Goal: Information Seeking & Learning: Understand process/instructions

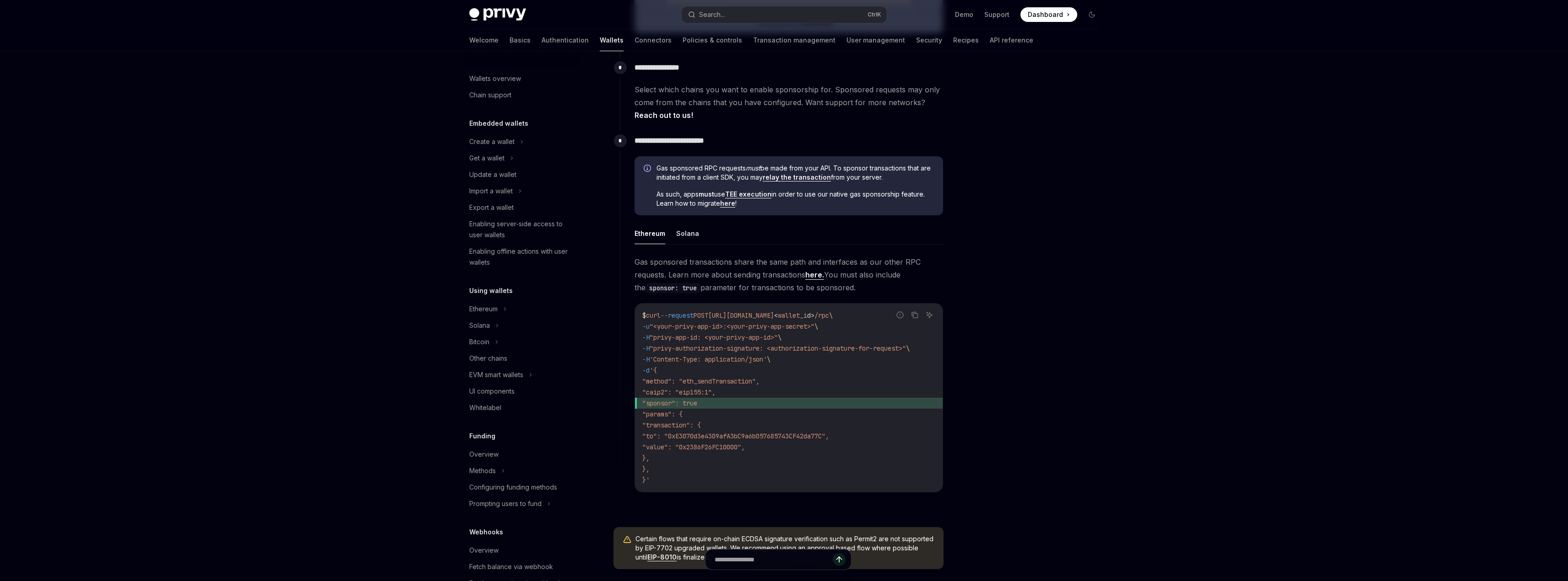
scroll to position [114, 0]
click at [548, 387] on icon at bounding box center [549, 390] width 4 height 11
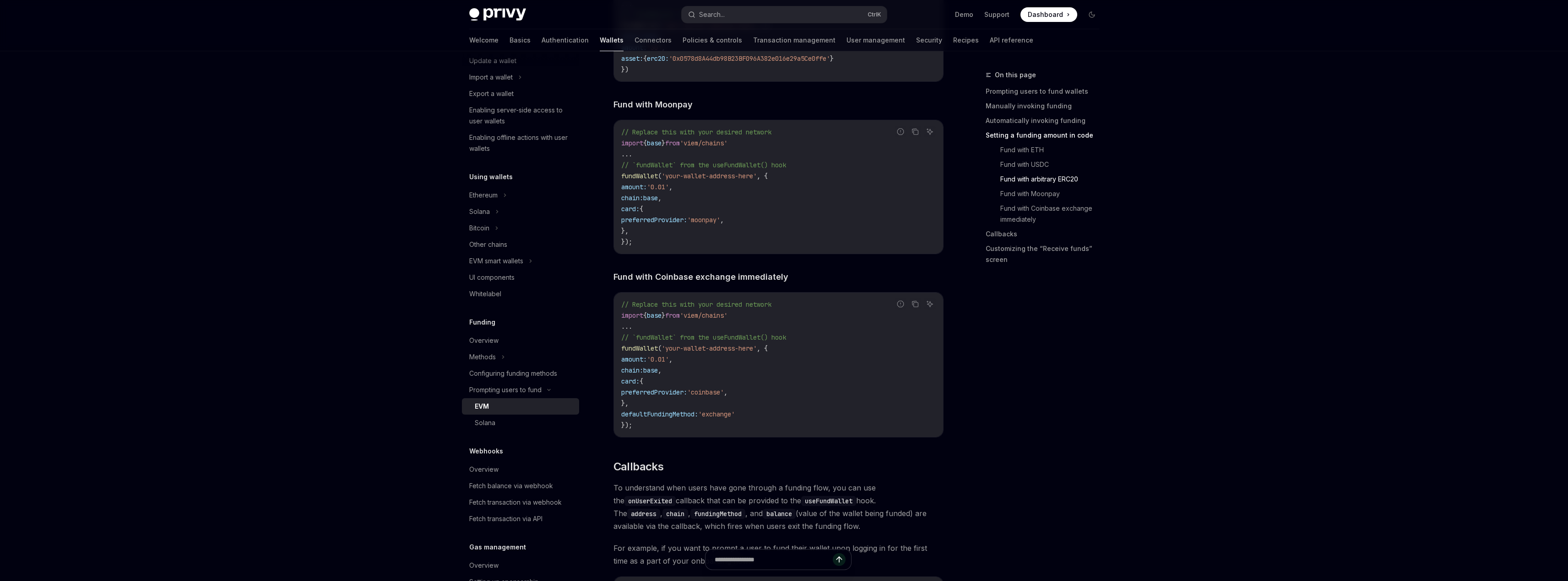
scroll to position [1830, 0]
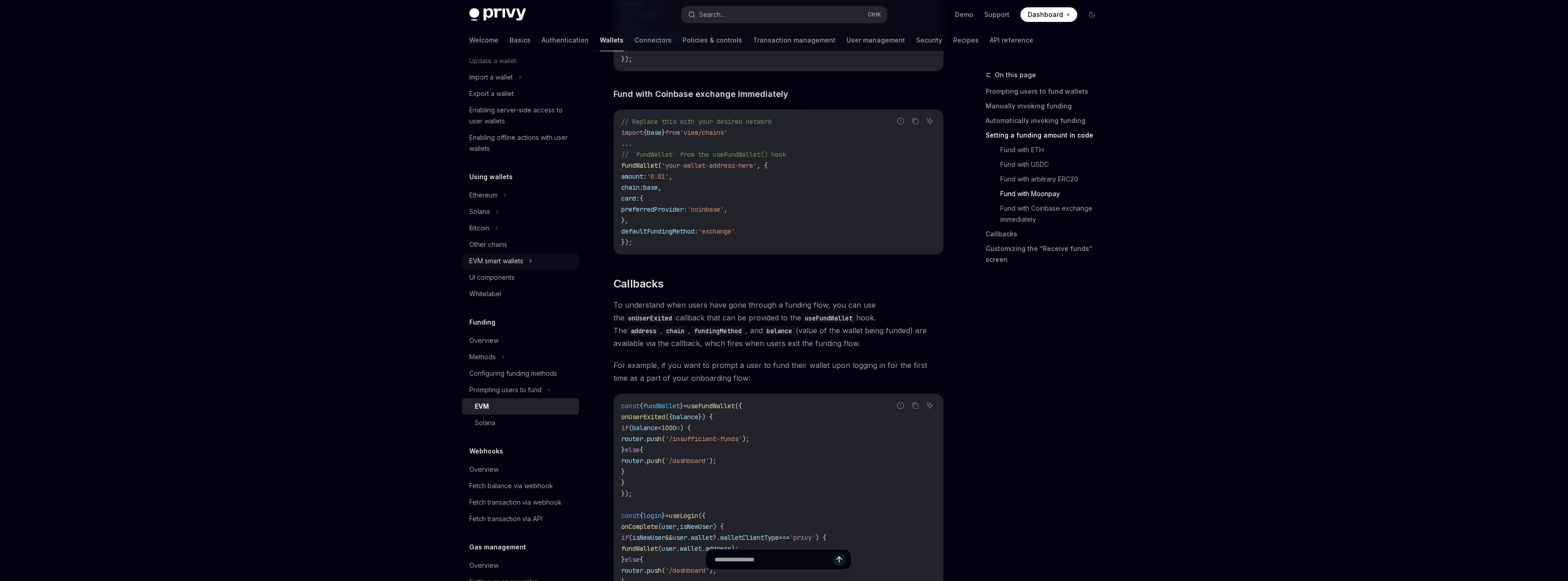
click at [532, 261] on icon at bounding box center [531, 261] width 4 height 11
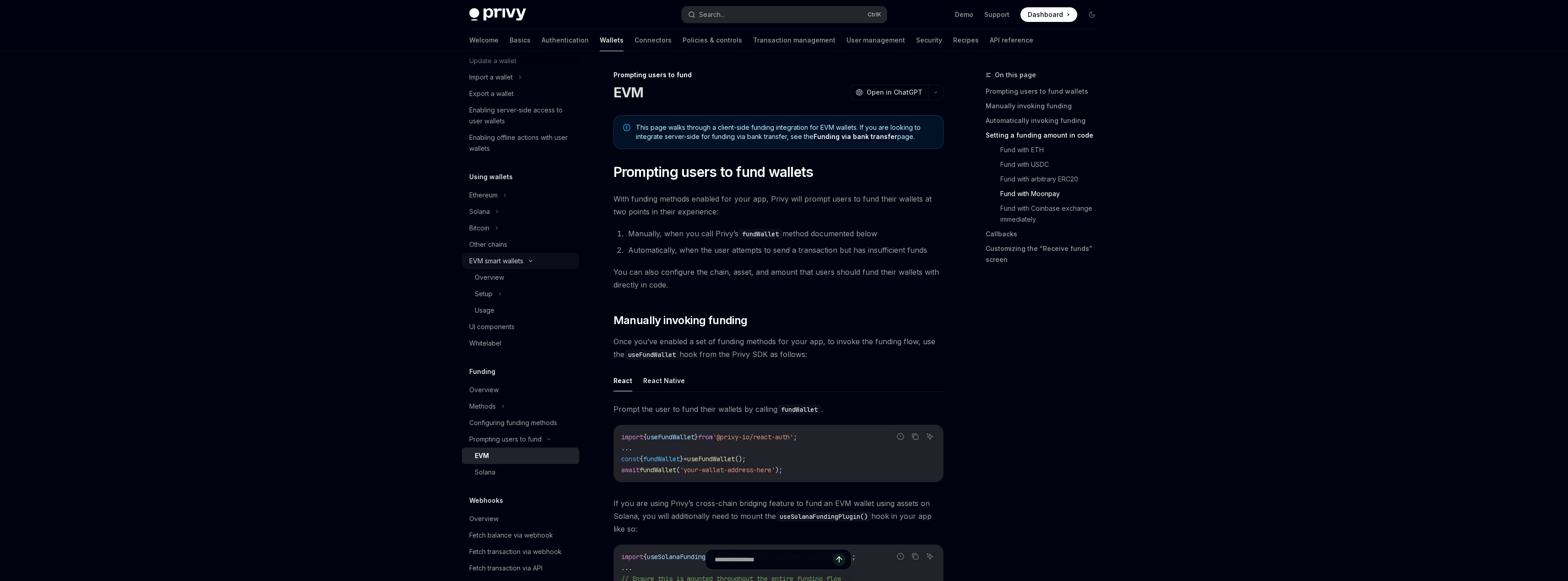
click at [532, 261] on icon at bounding box center [530, 261] width 3 height 1
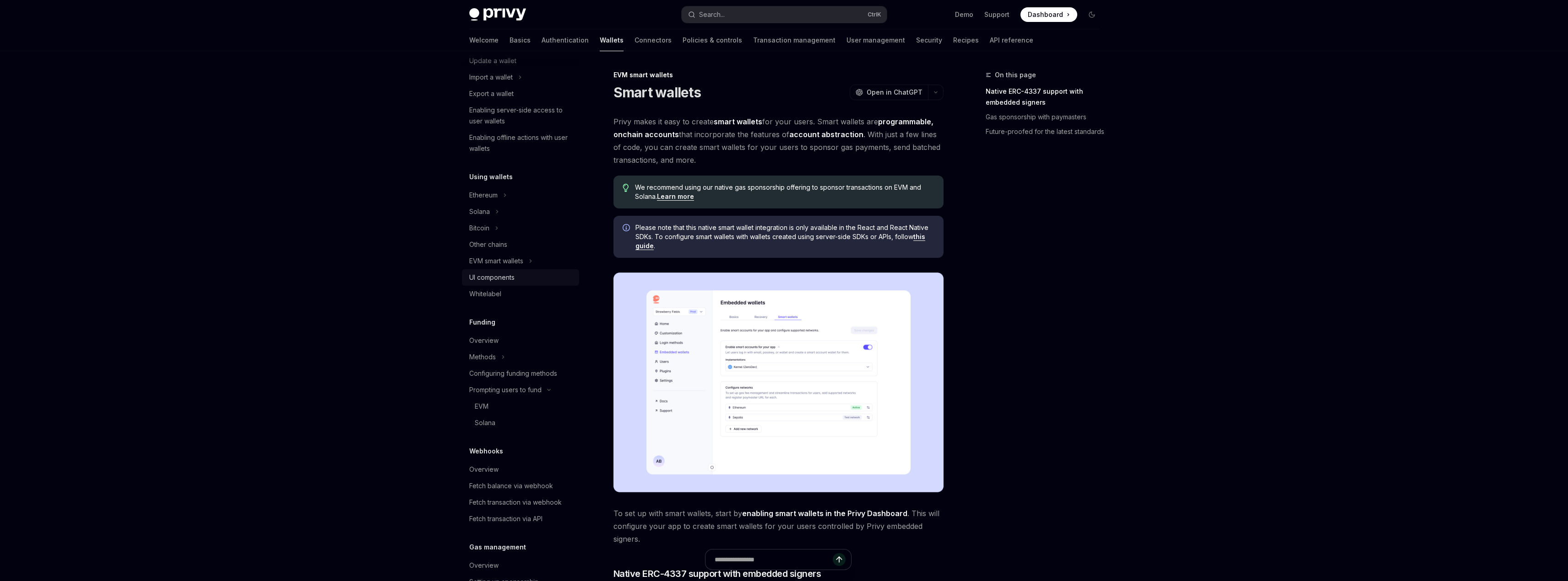
click at [518, 275] on div "UI components" at bounding box center [521, 278] width 104 height 11
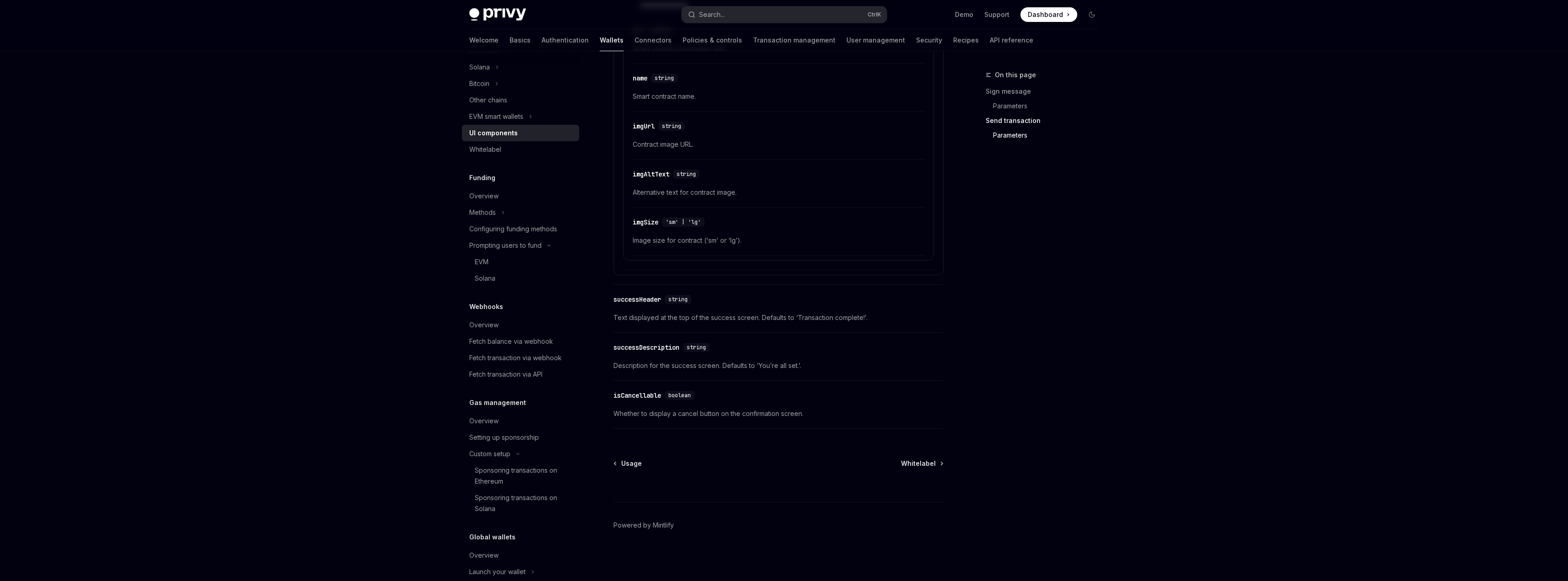
scroll to position [292, 0]
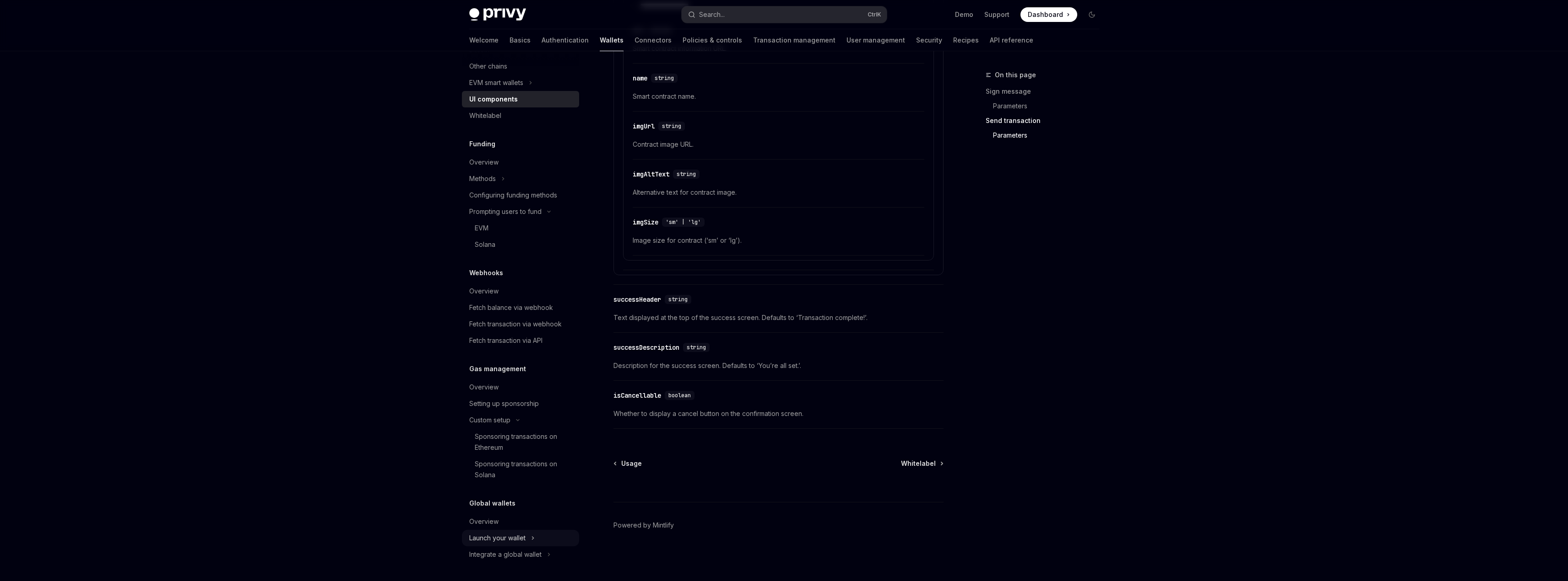
click at [533, 537] on icon at bounding box center [532, 539] width 4 height 11
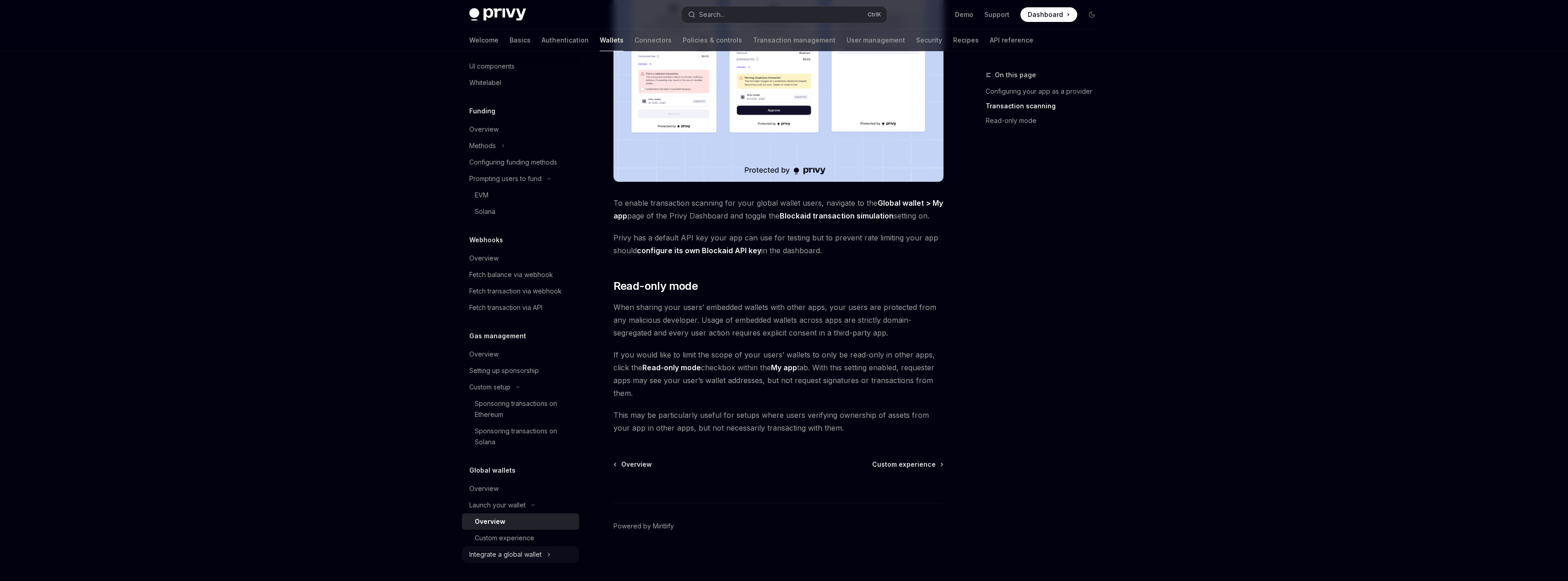
scroll to position [598, 0]
click at [529, 543] on div "Custom experience" at bounding box center [504, 539] width 60 height 11
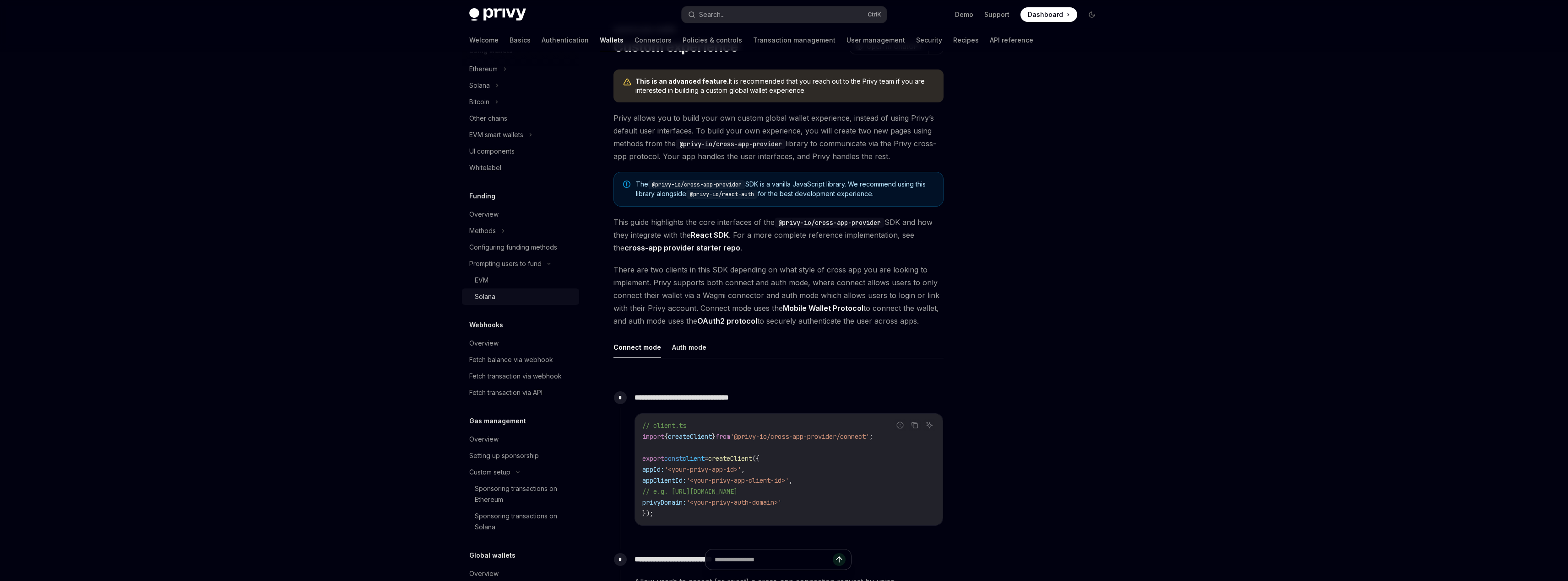
scroll to position [234, 0]
click at [531, 273] on div "Prompting users to fund" at bounding box center [505, 271] width 72 height 11
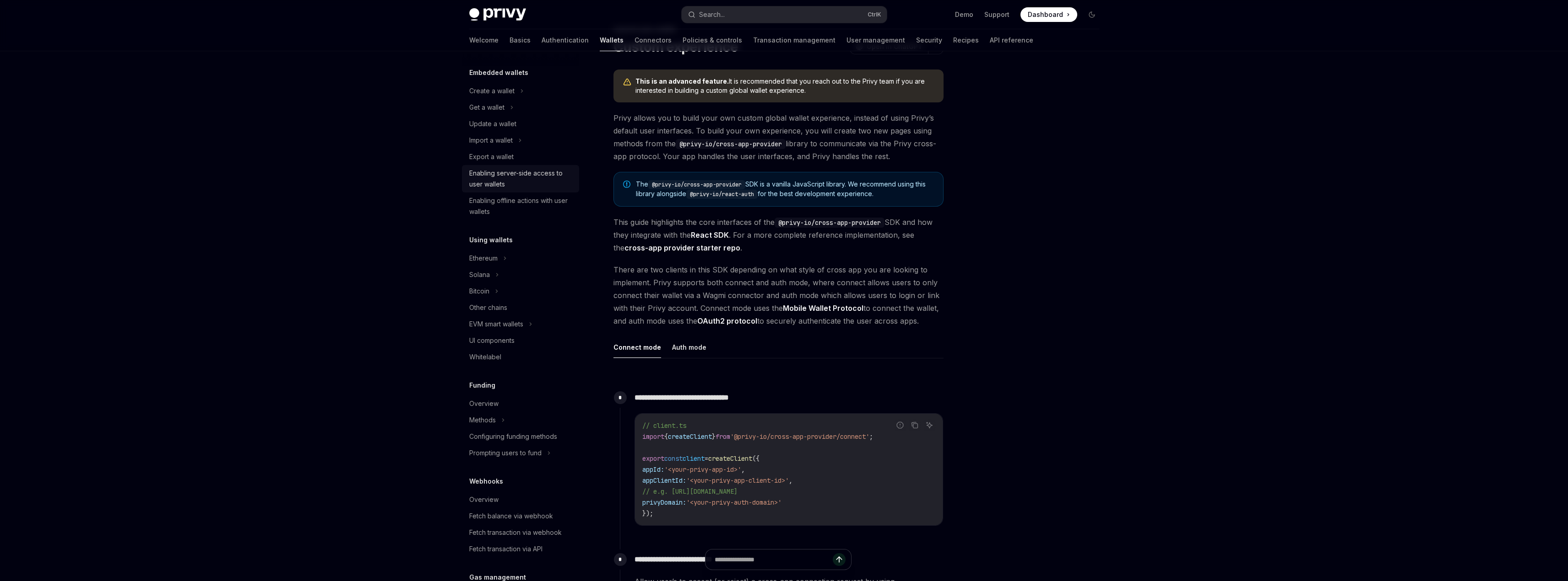
click at [532, 187] on div "Enabling server-side access to user wallets" at bounding box center [521, 179] width 104 height 22
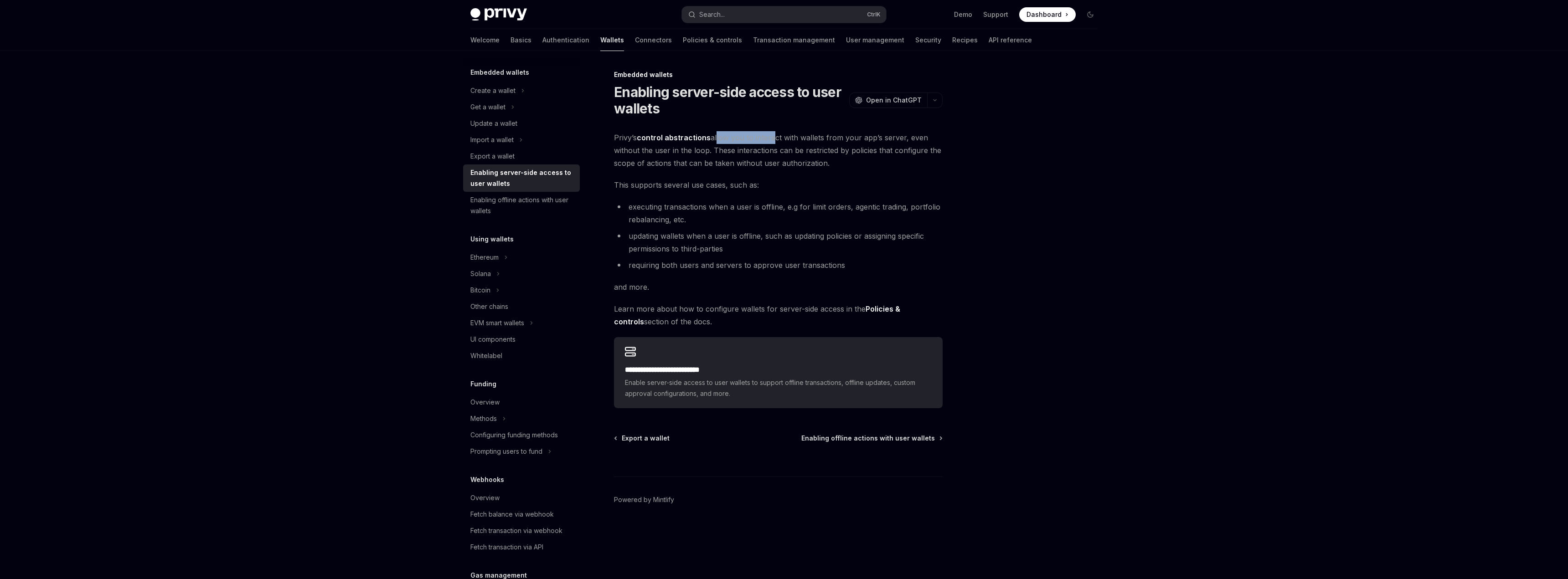
drag, startPoint x: 719, startPoint y: 140, endPoint x: 769, endPoint y: 140, distance: 50.0
click at [769, 140] on span "Privy’s control abstractions allow you to interact with wallets from your app’s…" at bounding box center [778, 150] width 328 height 39
click at [774, 140] on span "Privy’s control abstractions allow you to interact with wallets from your app’s…" at bounding box center [778, 150] width 328 height 39
drag, startPoint x: 792, startPoint y: 140, endPoint x: 921, endPoint y: 140, distance: 129.0
click at [921, 140] on span "Privy’s control abstractions allow you to interact with wallets from your app’s…" at bounding box center [778, 150] width 328 height 39
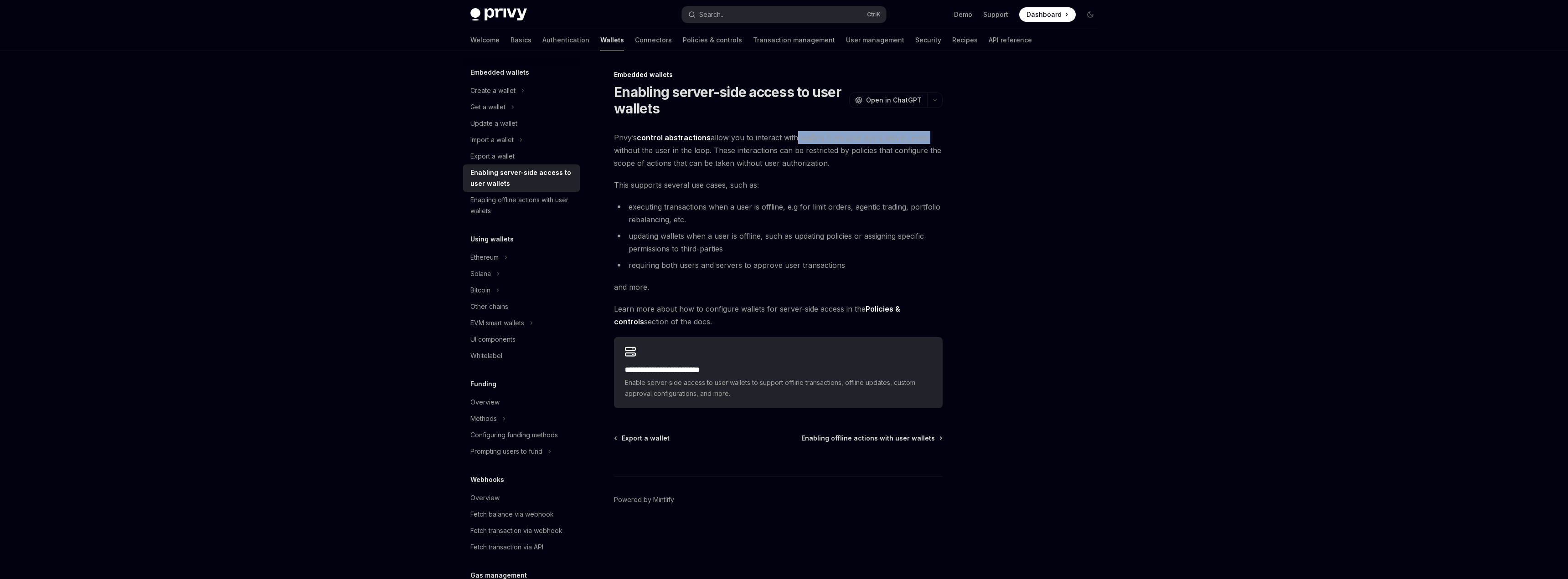
click at [921, 140] on span "Privy’s control abstractions allow you to interact with wallets from your app’s…" at bounding box center [778, 150] width 328 height 39
drag, startPoint x: 917, startPoint y: 140, endPoint x: 910, endPoint y: 153, distance: 14.8
click at [910, 153] on span "Privy’s control abstractions allow you to interact with wallets from your app’s…" at bounding box center [778, 150] width 328 height 39
click at [846, 160] on span "Privy’s control abstractions allow you to interact with wallets from your app’s…" at bounding box center [778, 150] width 328 height 39
drag, startPoint x: 707, startPoint y: 156, endPoint x: 726, endPoint y: 155, distance: 19.0
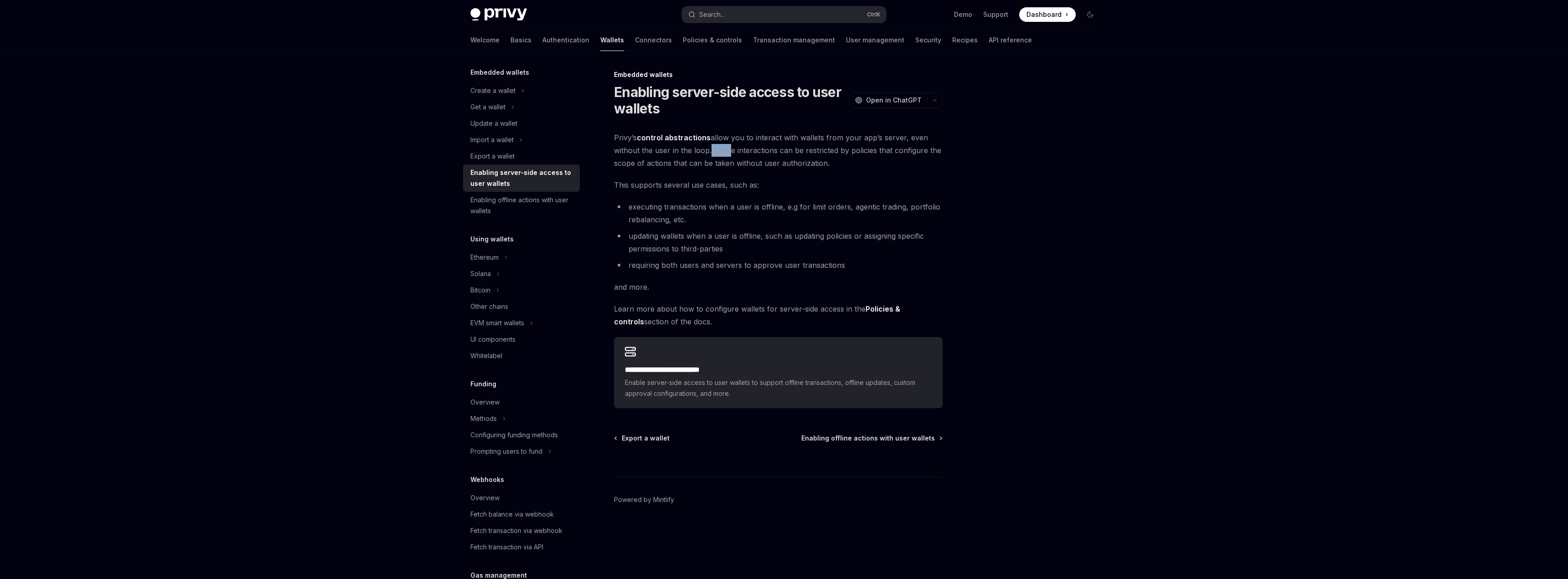
click at [726, 155] on span "Privy’s control abstractions allow you to interact with wallets from your app’s…" at bounding box center [778, 150] width 328 height 39
drag, startPoint x: 732, startPoint y: 103, endPoint x: 766, endPoint y: 100, distance: 34.1
click at [766, 100] on h1 "Enabling server-side access to user wallets" at bounding box center [729, 100] width 231 height 33
click at [771, 109] on h1 "Enabling server-side access to user wallets" at bounding box center [729, 100] width 231 height 33
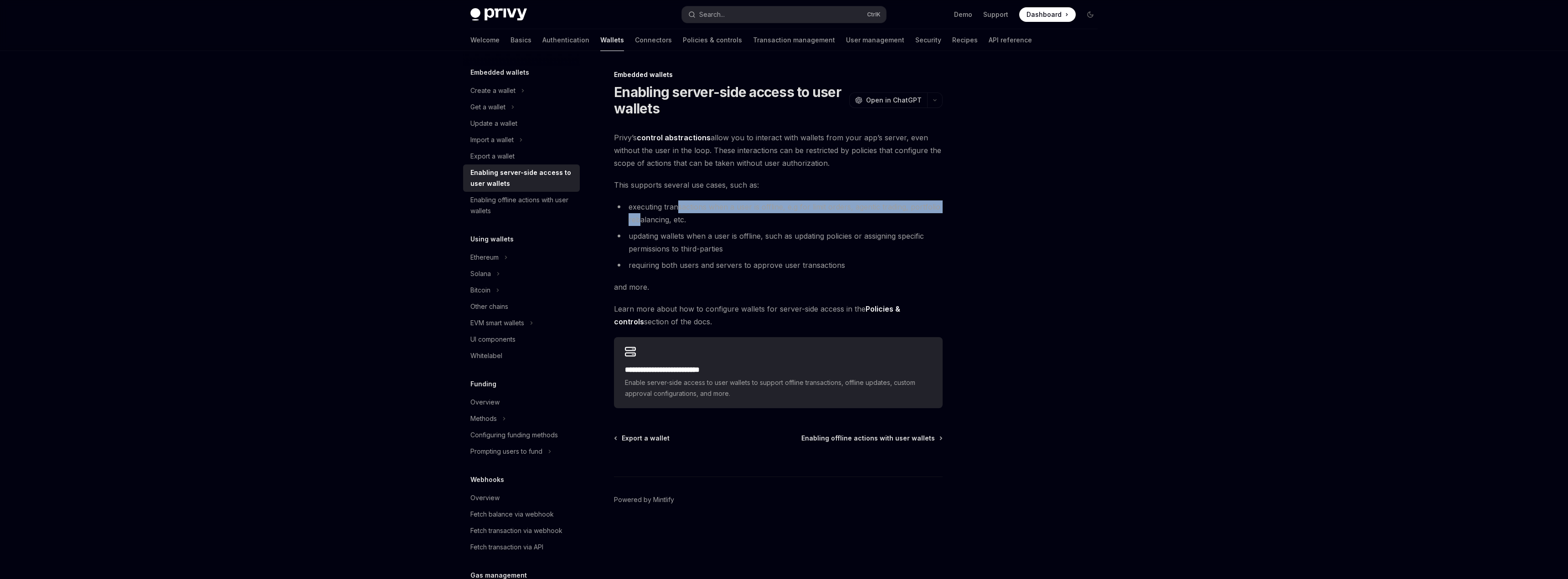
drag, startPoint x: 640, startPoint y: 214, endPoint x: 679, endPoint y: 211, distance: 39.1
click at [679, 211] on li "executing transactions when a user is offline, e.g for limit orders, agentic tr…" at bounding box center [778, 214] width 328 height 26
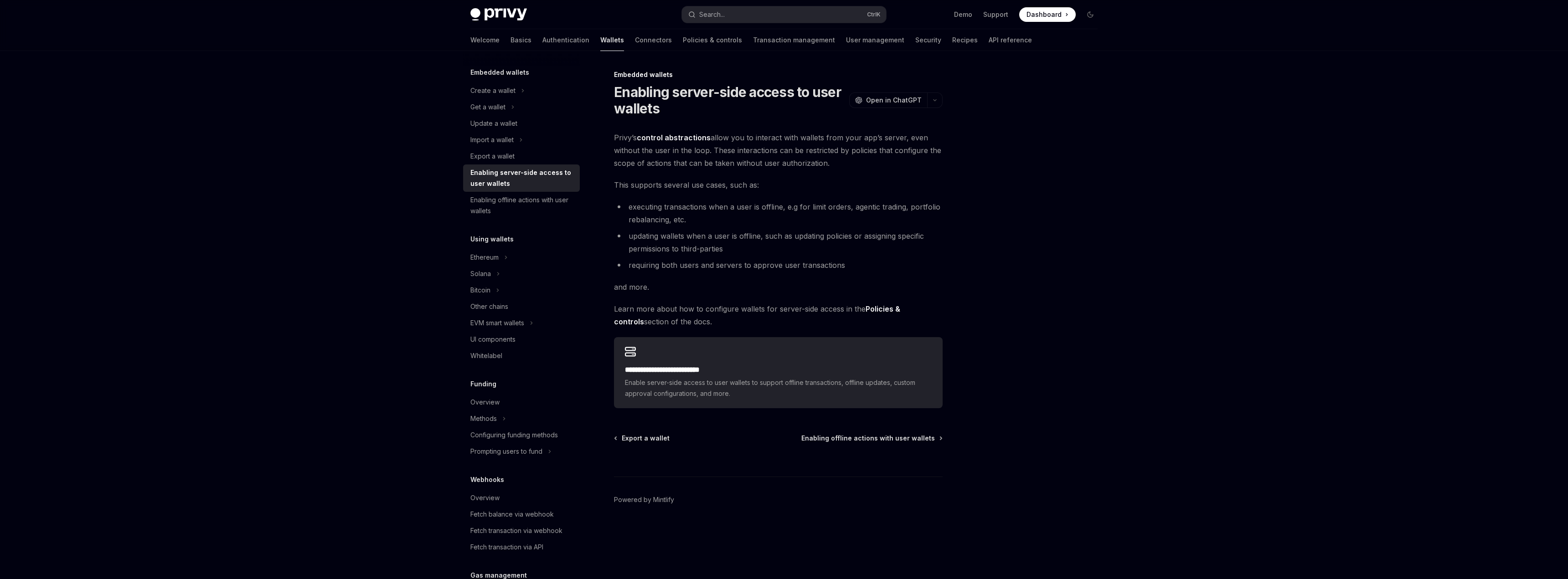
click at [680, 213] on li "executing transactions when a user is offline, e.g for limit orders, agentic tr…" at bounding box center [778, 214] width 328 height 26
drag, startPoint x: 706, startPoint y: 219, endPoint x: 727, endPoint y: 217, distance: 21.1
click at [727, 217] on li "executing transactions when a user is offline, e.g for limit orders, agentic tr…" at bounding box center [778, 214] width 328 height 26
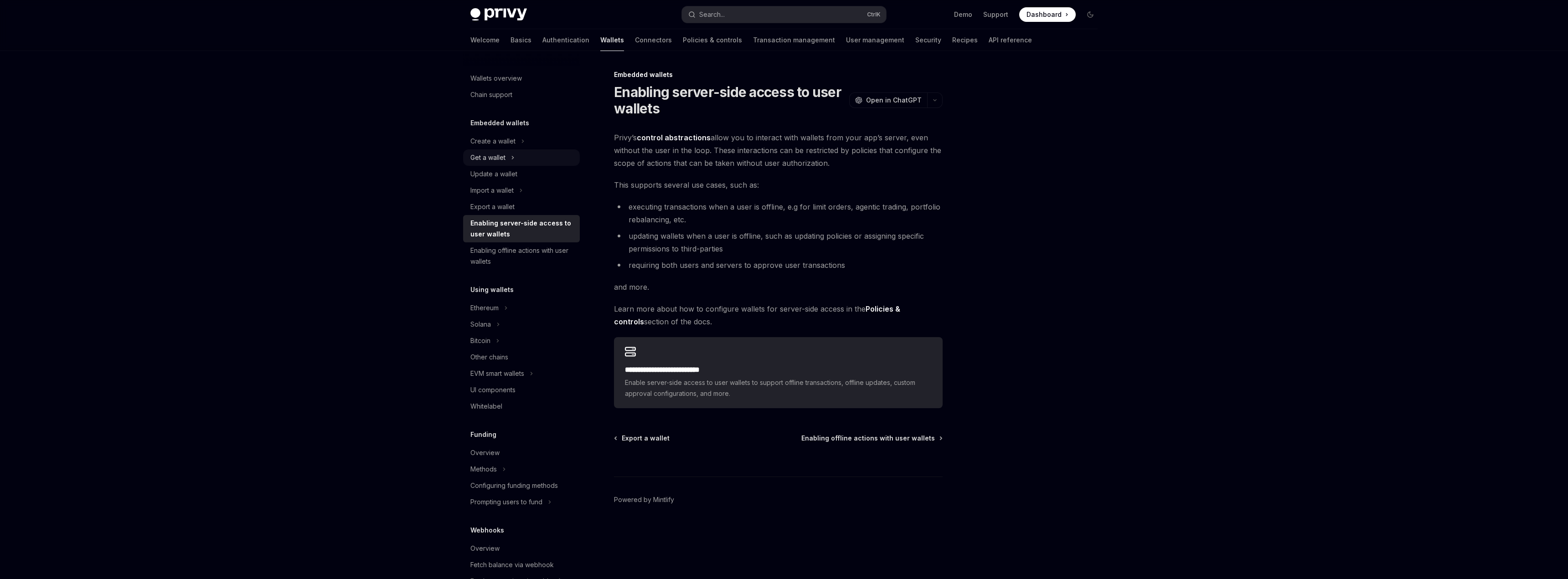
click at [526, 162] on div "Get a wallet" at bounding box center [521, 158] width 117 height 17
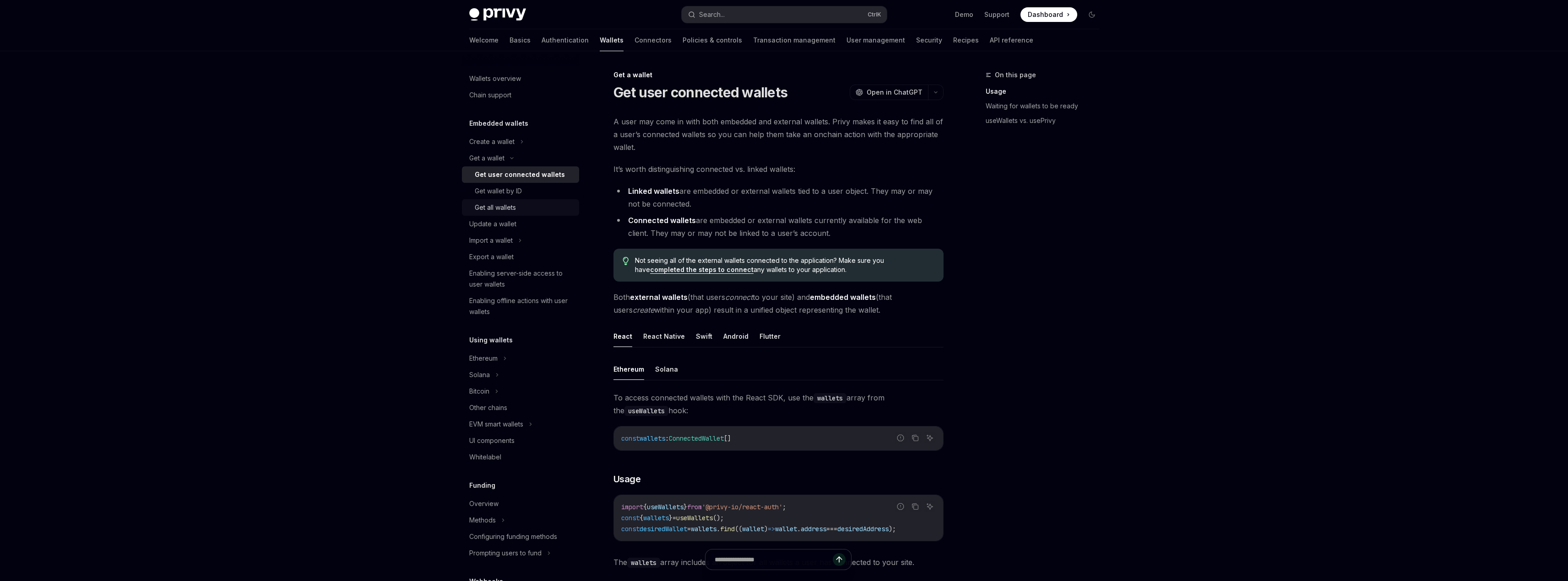
click at [533, 209] on div "Get all wallets" at bounding box center [523, 208] width 99 height 11
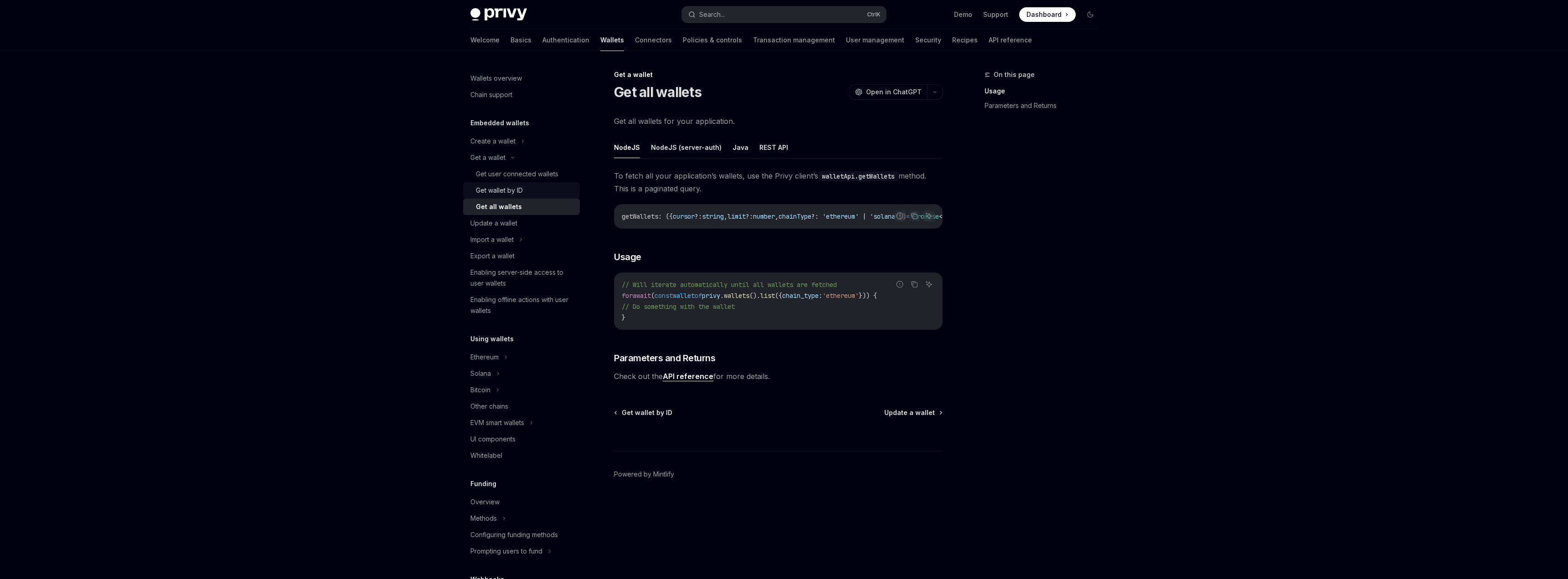
click at [534, 196] on link "Get wallet by ID" at bounding box center [521, 191] width 117 height 17
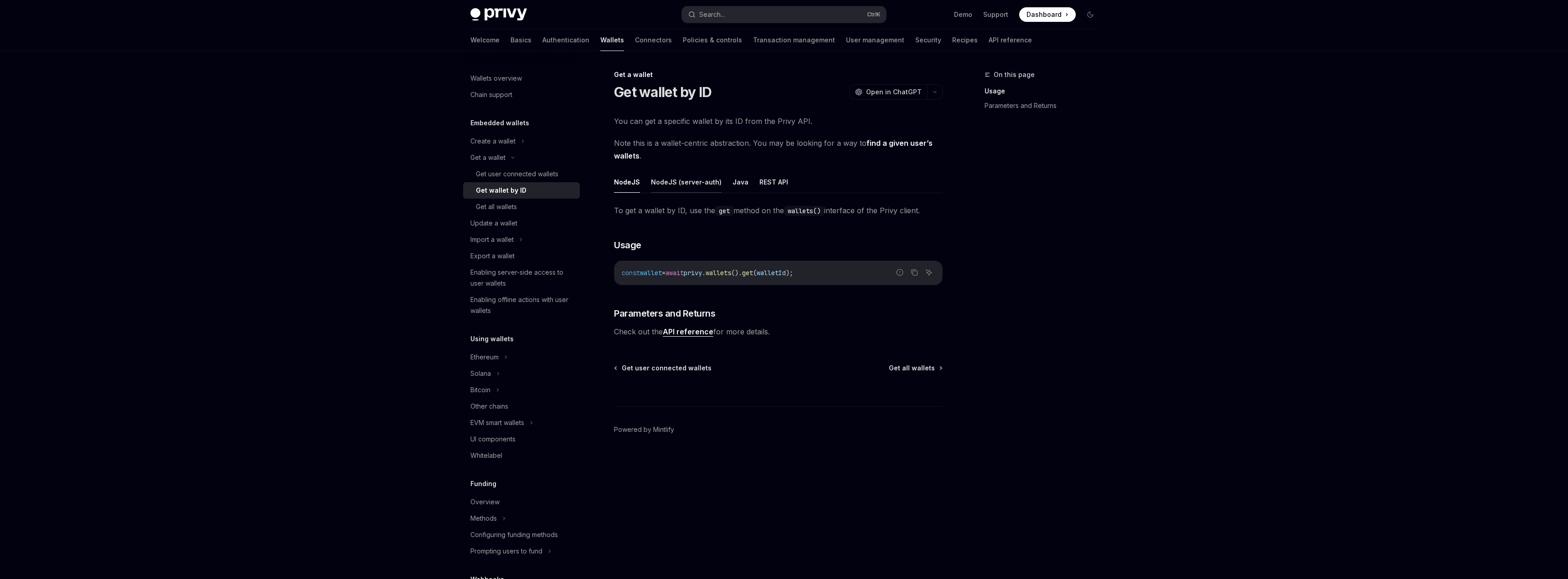
click at [690, 186] on button "NodeJS (server-auth)" at bounding box center [685, 182] width 71 height 21
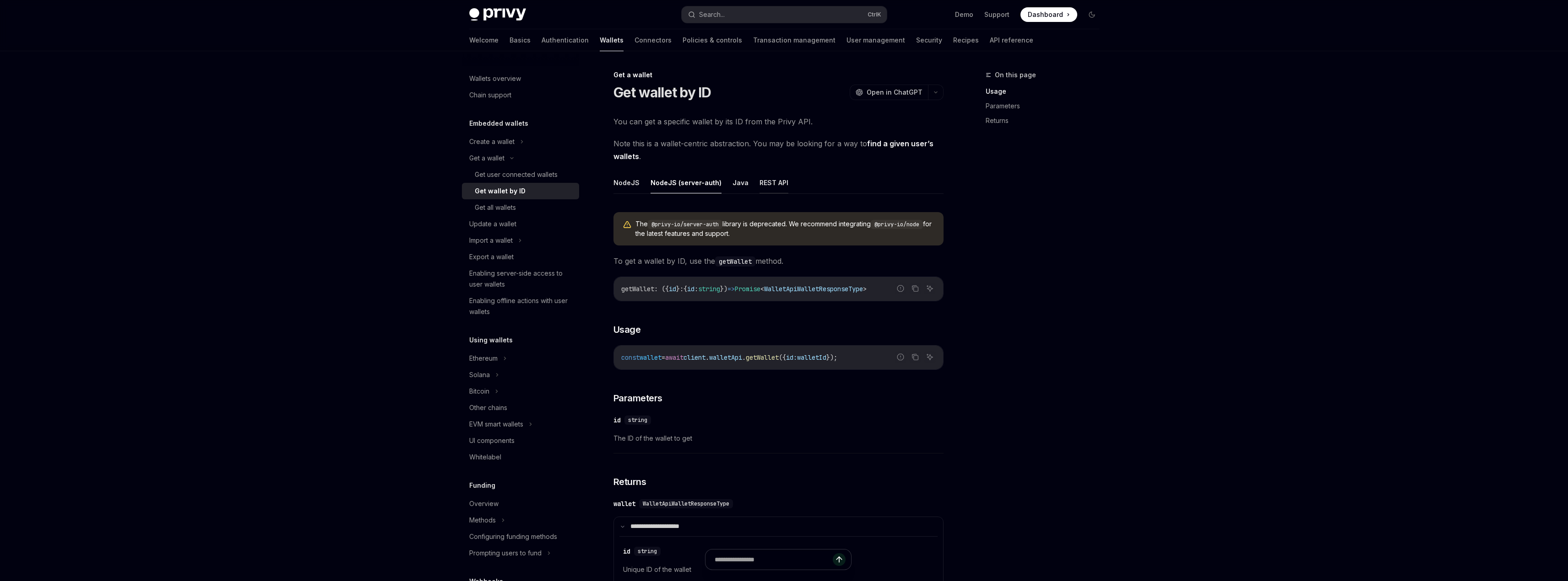
click at [767, 185] on button "REST API" at bounding box center [773, 182] width 29 height 21
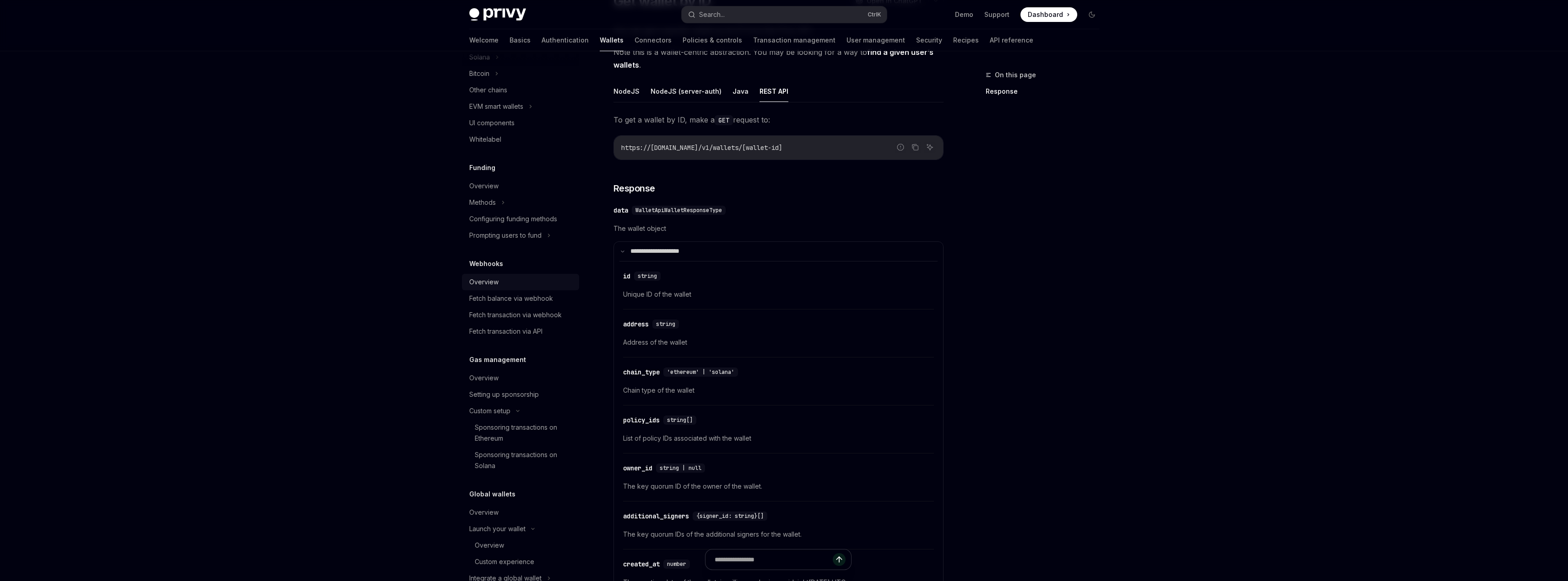
scroll to position [296, 0]
click at [536, 348] on link "Fetch transaction via API" at bounding box center [520, 354] width 117 height 17
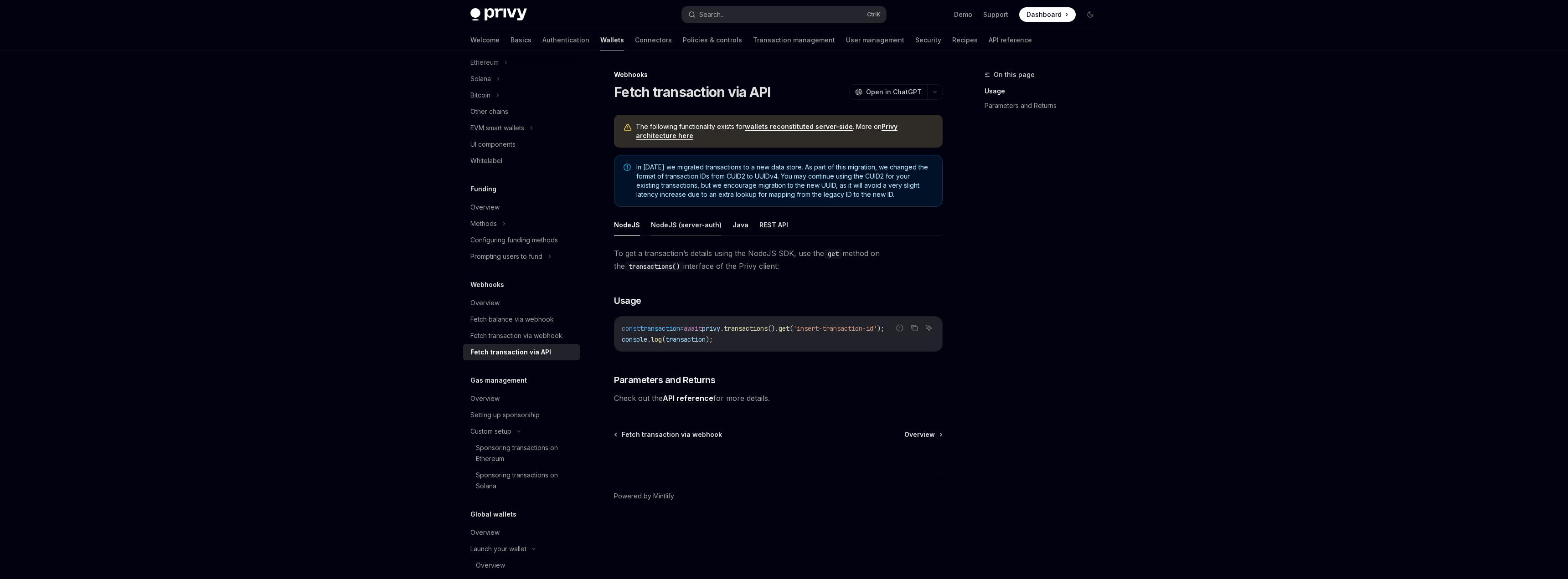
click at [702, 225] on button "NodeJS (server-auth)" at bounding box center [685, 225] width 71 height 21
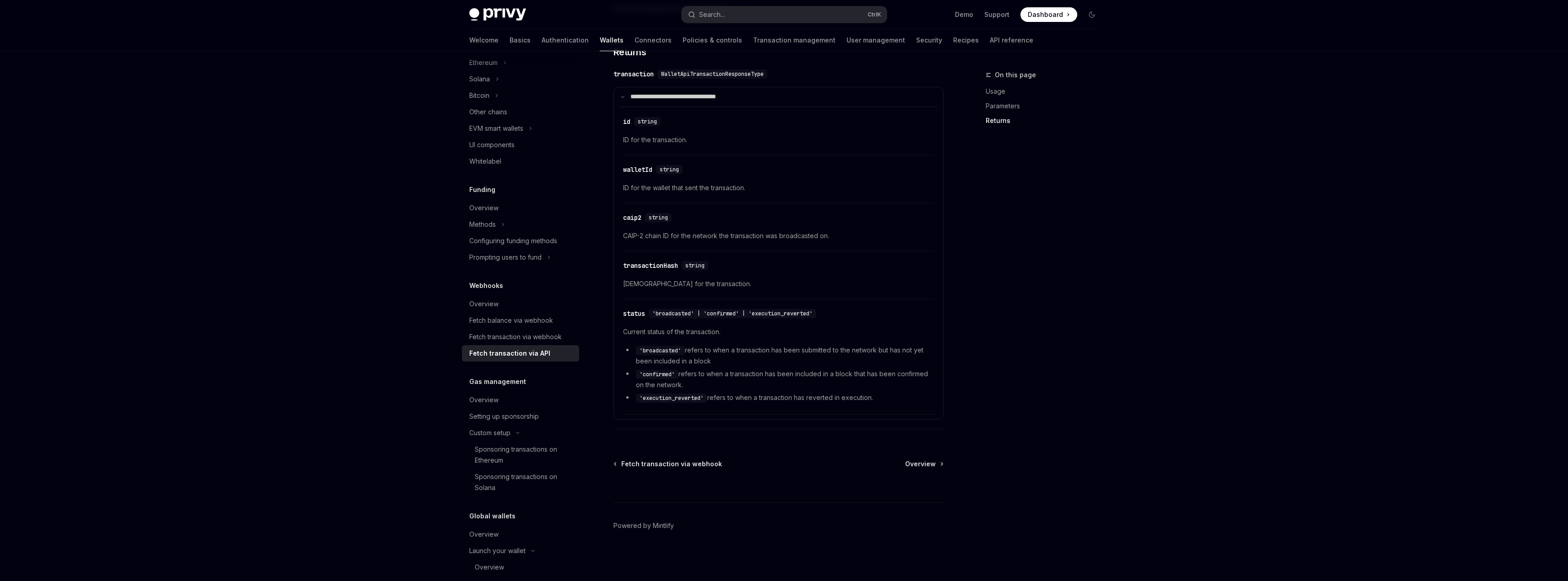
scroll to position [523, 0]
click at [547, 322] on div "Fetch balance via webhook" at bounding box center [510, 320] width 84 height 11
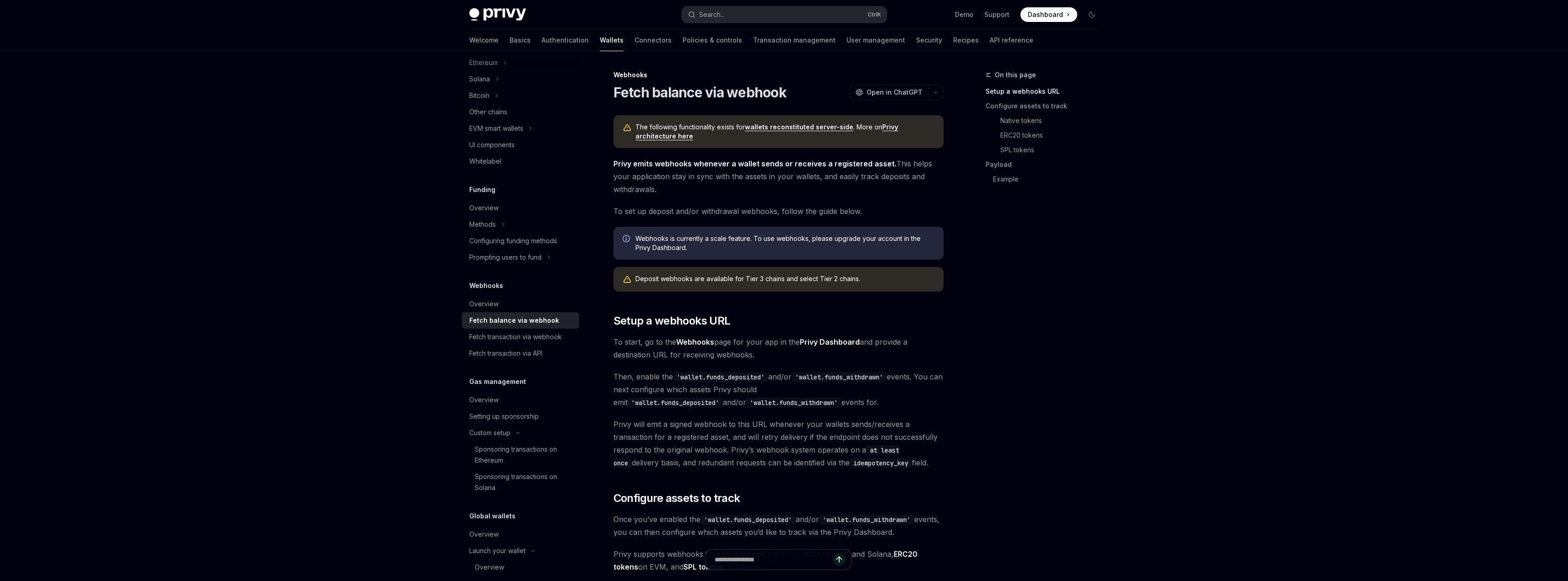
click at [802, 126] on link "wallets reconstituted server-side" at bounding box center [799, 127] width 109 height 8
type textarea "*"
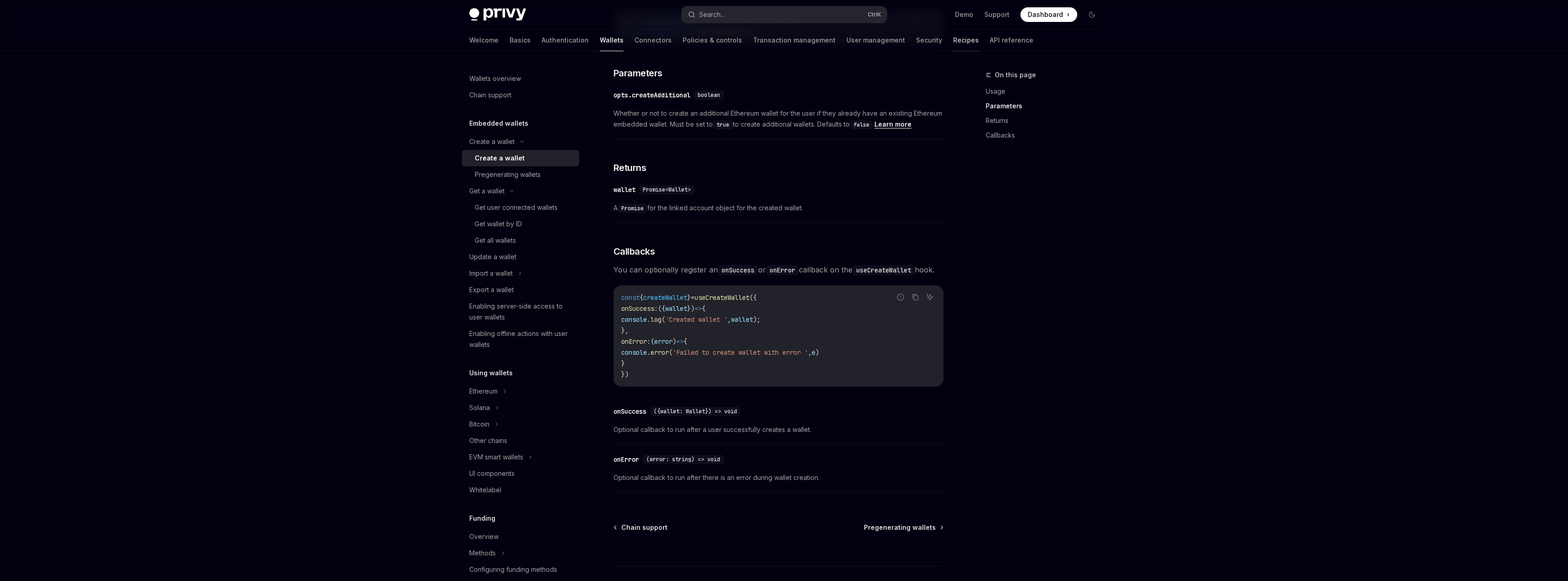
scroll to position [439, 0]
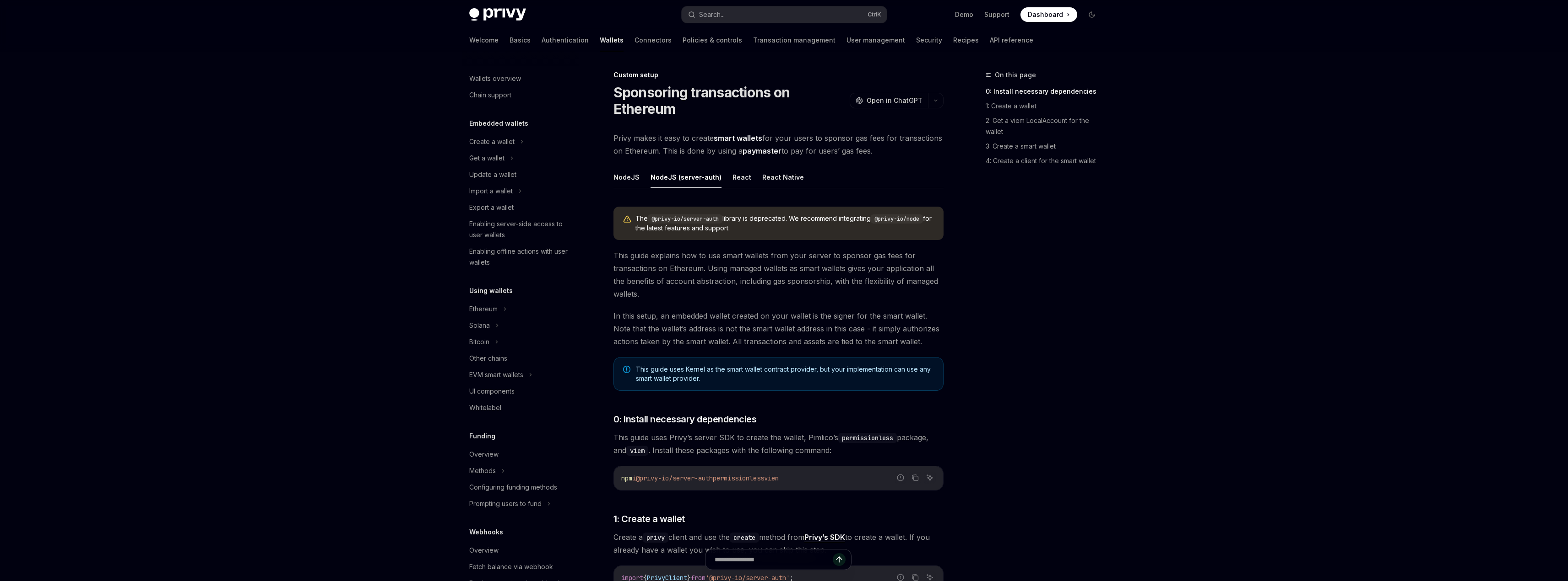
scroll to position [46, 0]
